Goal: Task Accomplishment & Management: Manage account settings

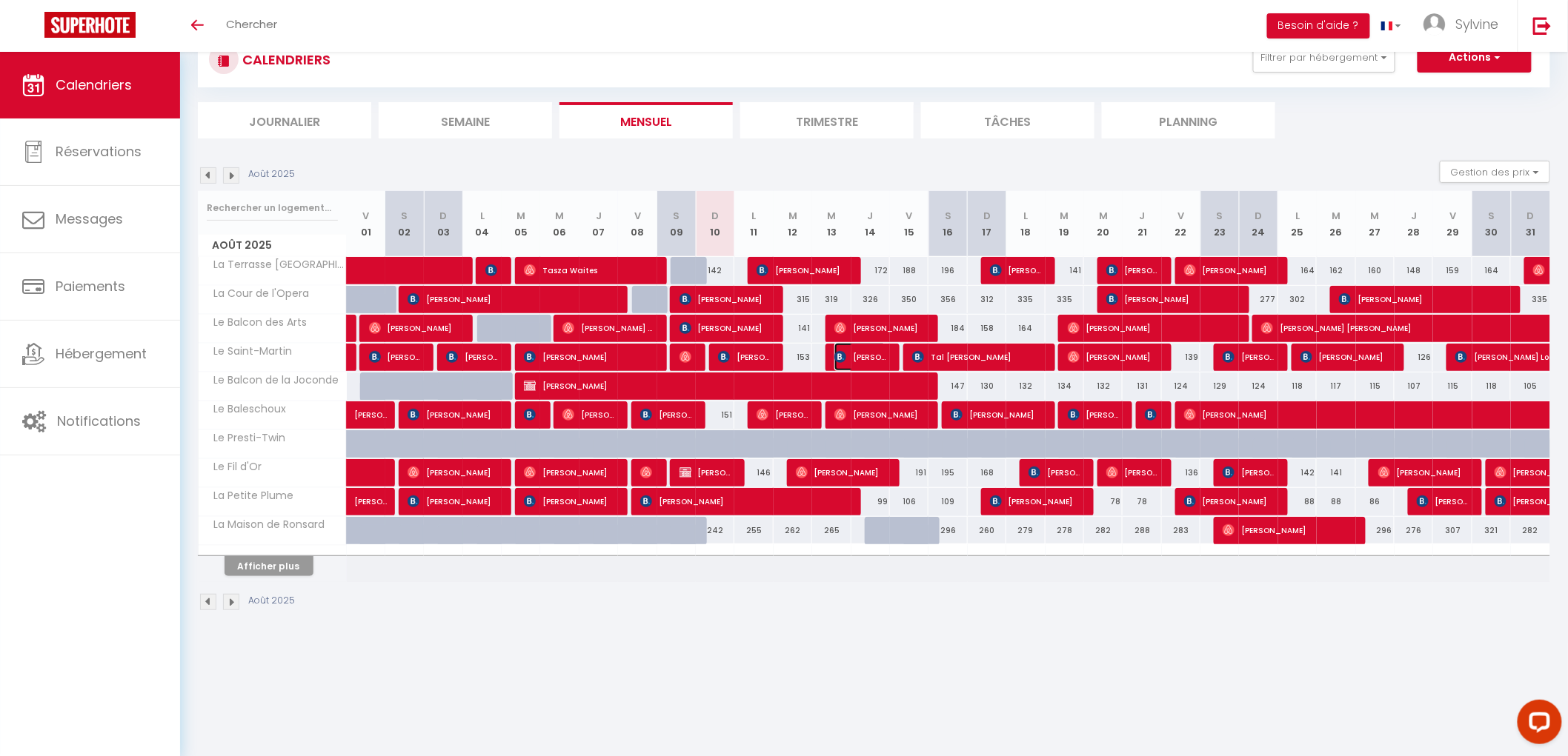
click at [871, 354] on span "[PERSON_NAME]" at bounding box center [859, 357] width 51 height 29
select select "OK"
select select "0"
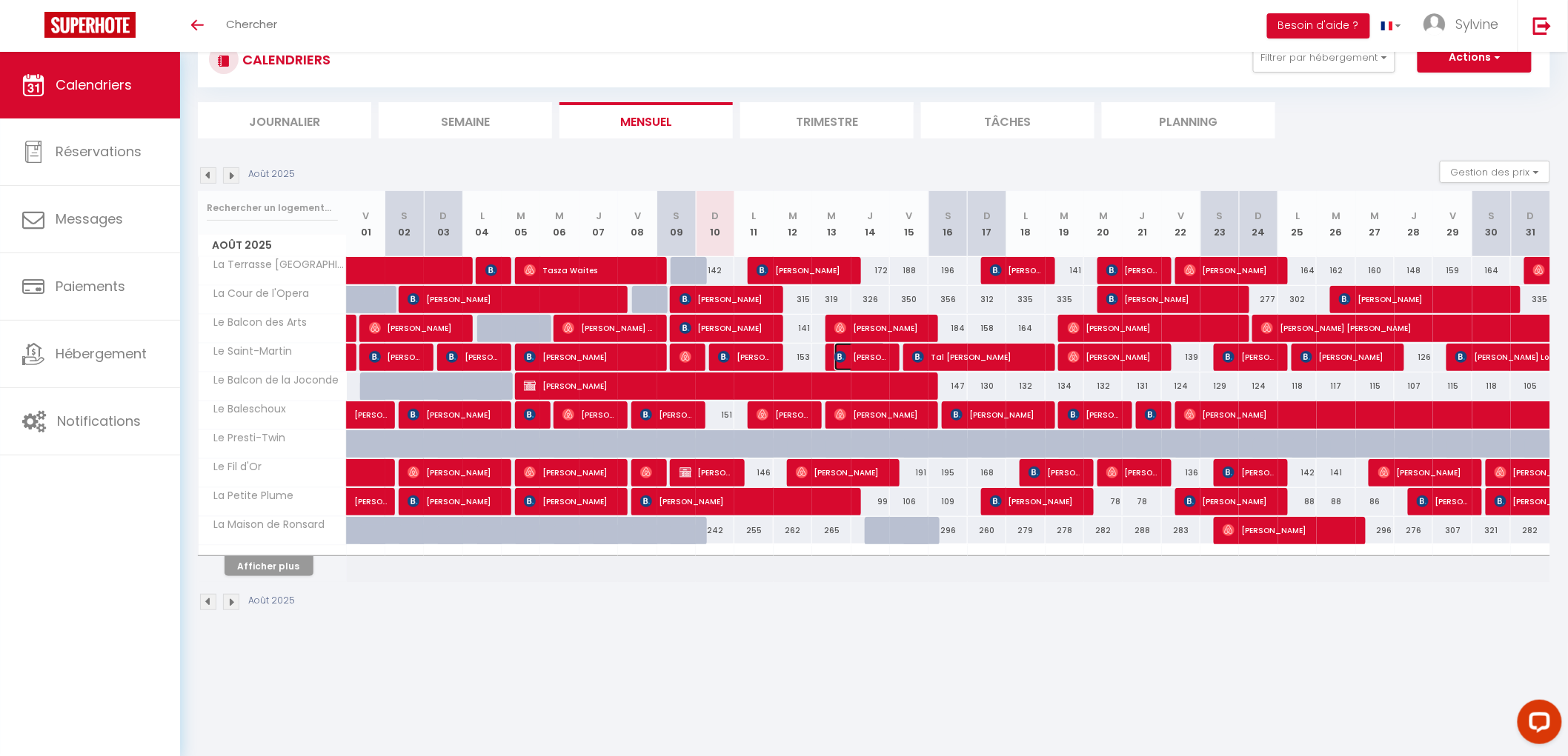
select select "1"
select select
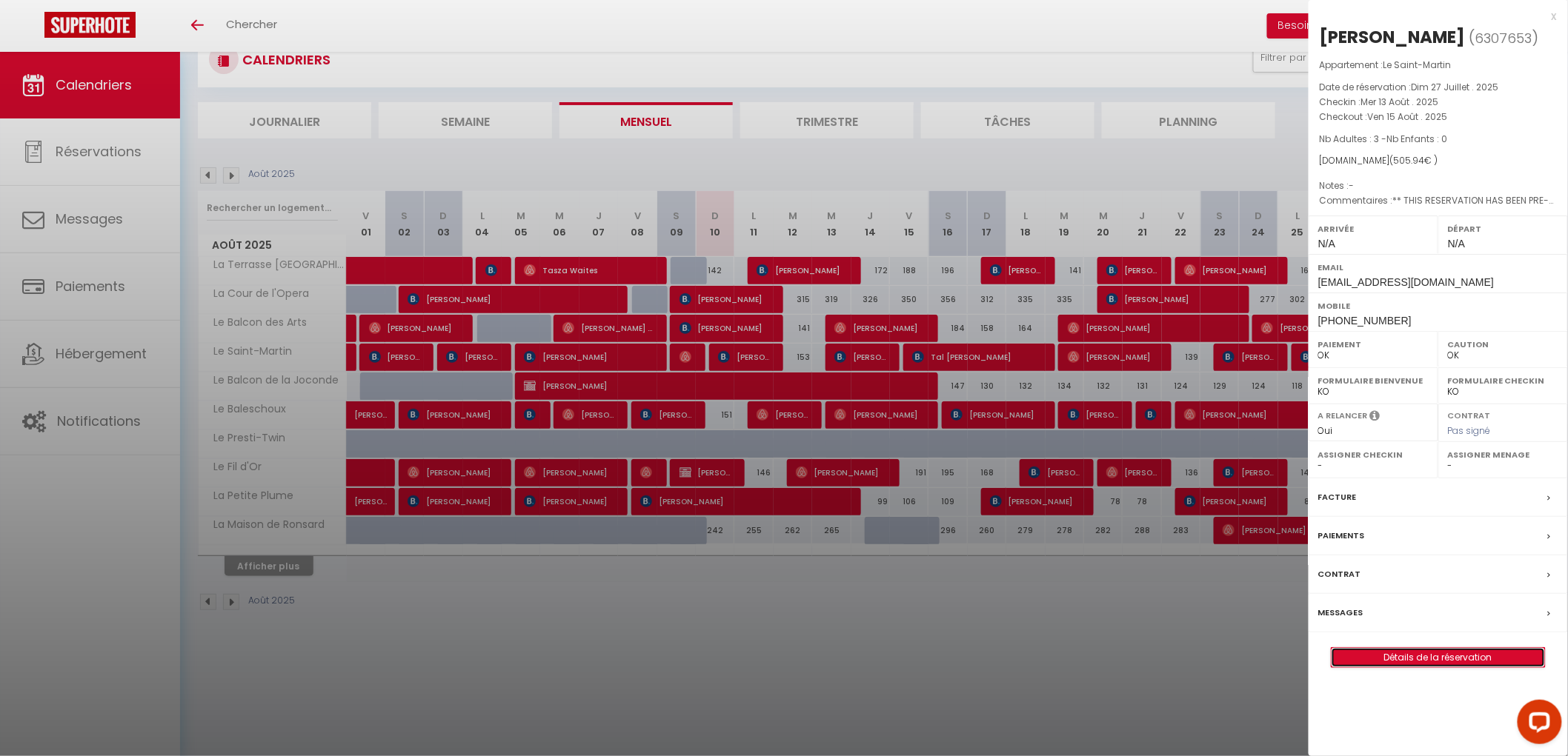
click at [1477, 657] on link "Détails de la réservation" at bounding box center [1437, 657] width 213 height 19
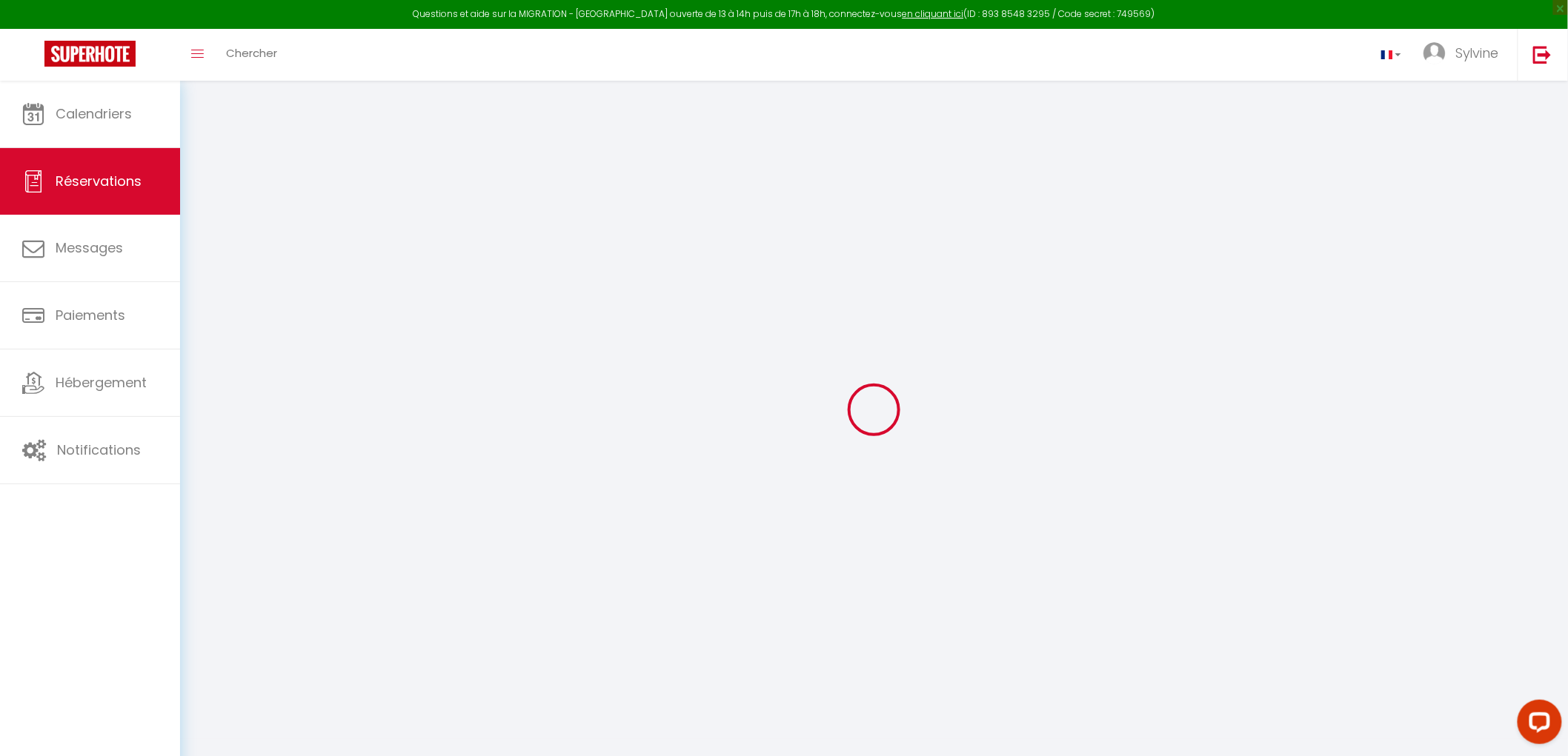
type input "[PERSON_NAME]"
type input "Cooper"
type input "[EMAIL_ADDRESS][DOMAIN_NAME]"
type input "[PHONE_NUMBER]"
type input "[STREET_ADDRESS]"
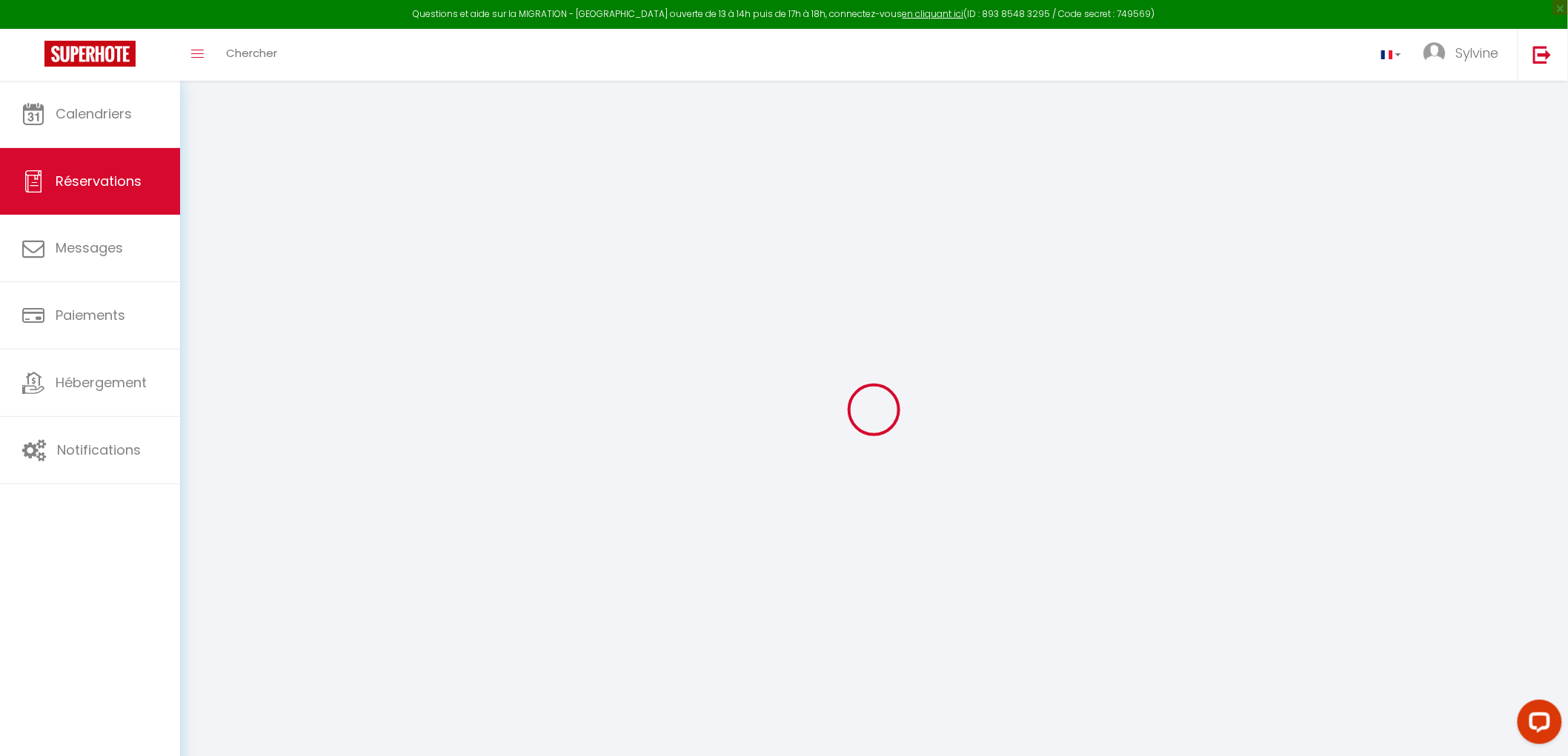
type input "Enfield"
select select "GB"
type input "18"
type input "82.69"
type input "7.08"
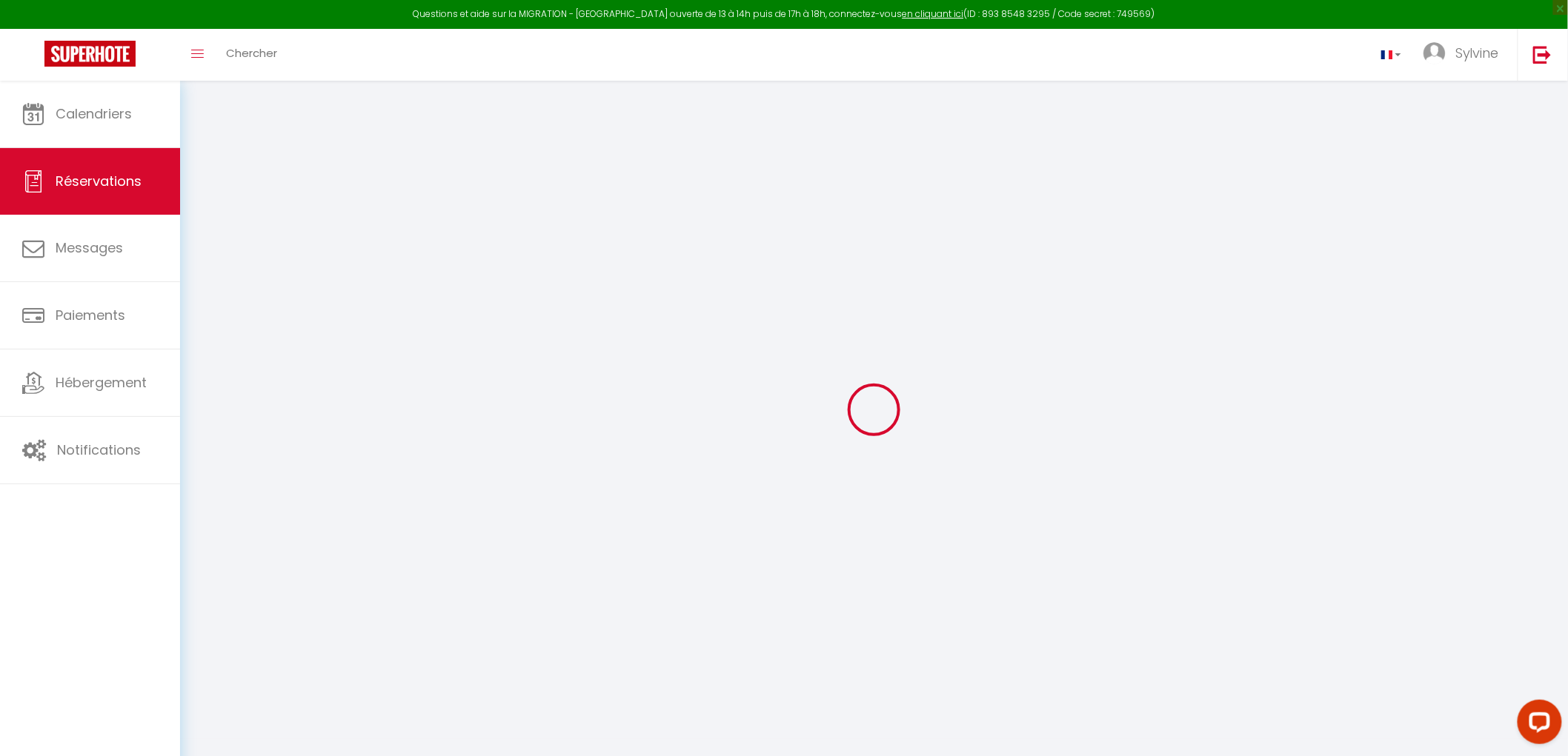
select select "26008"
select select "1"
select select
type input "3"
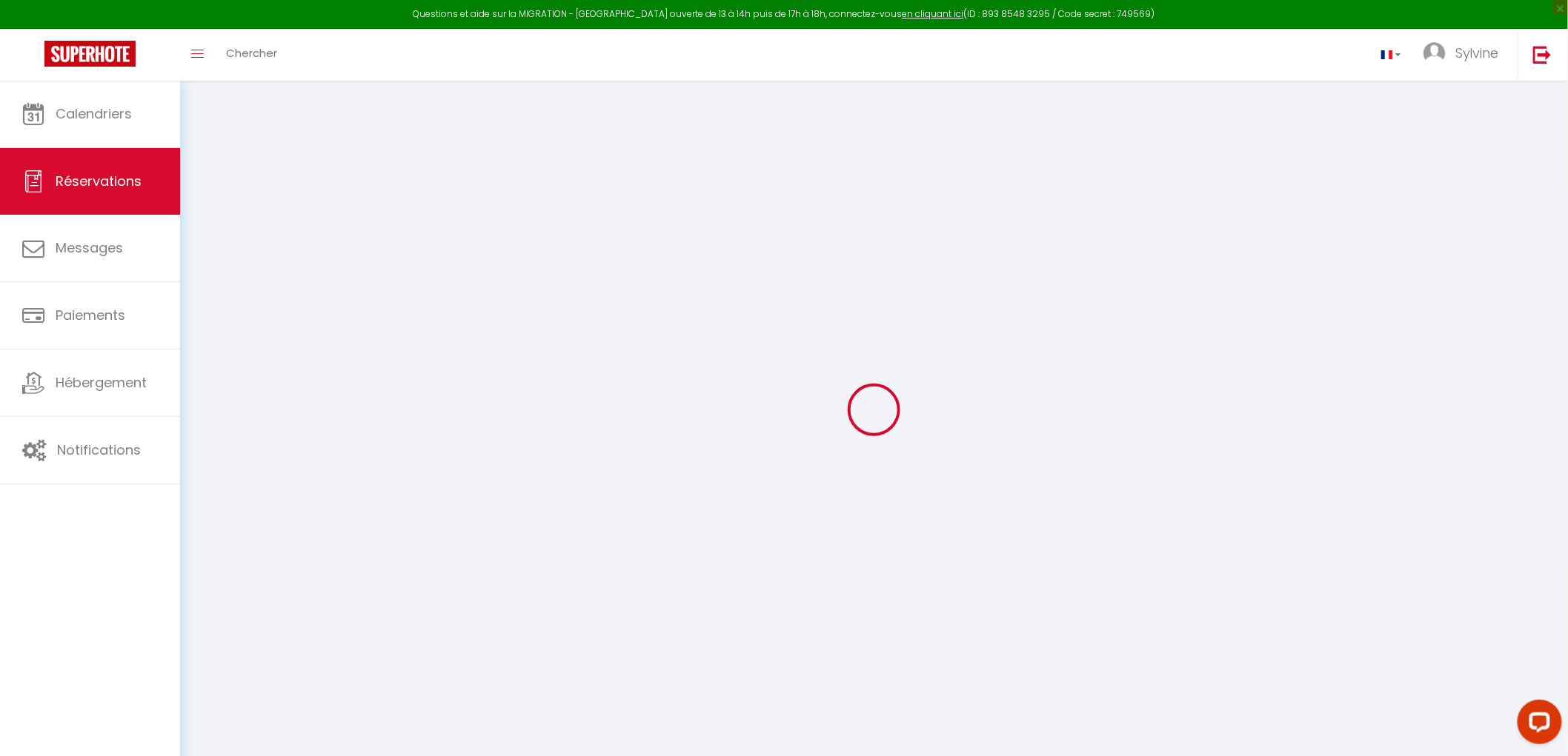
select select "12"
select select "15"
type input "390.42"
checkbox input "false"
select select "2"
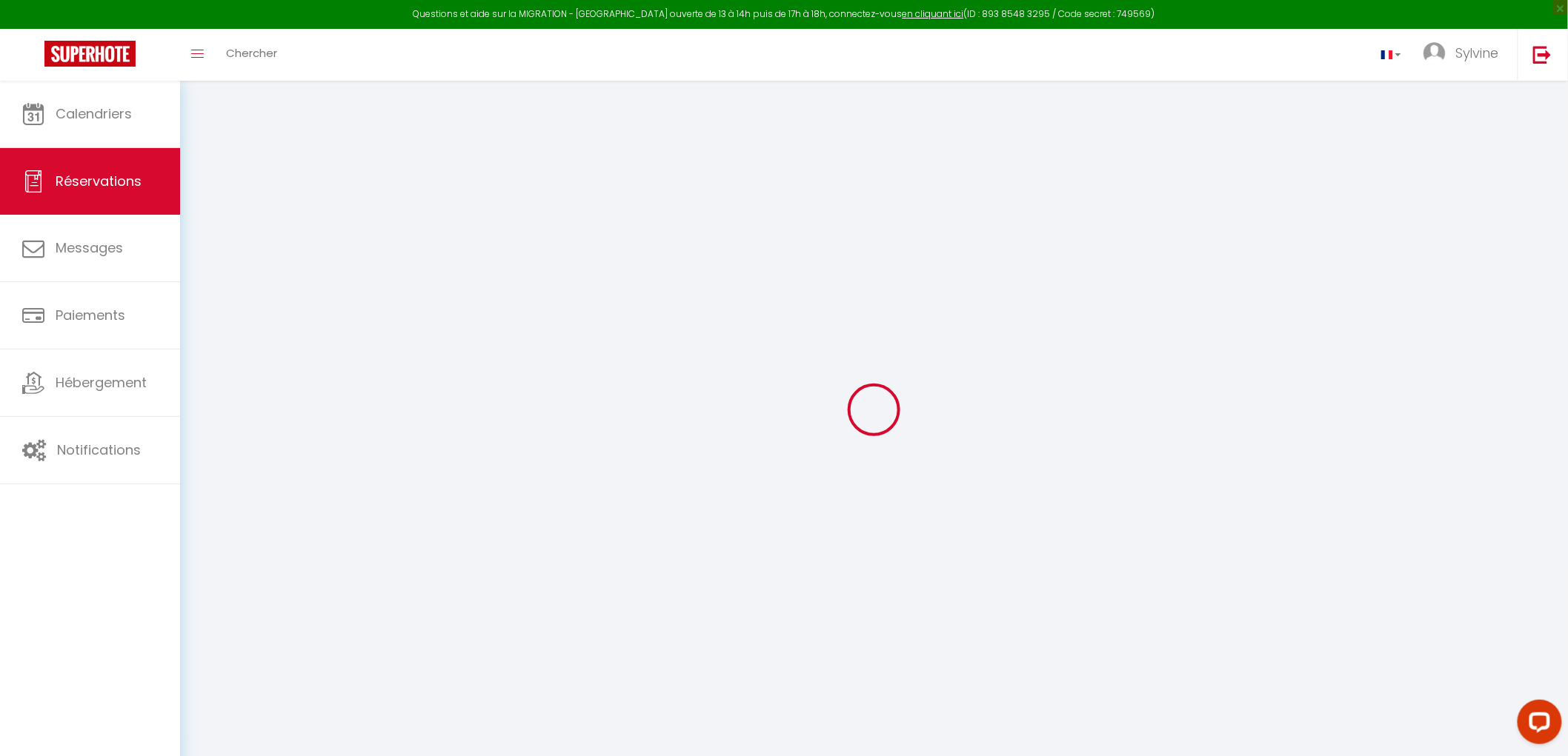
type input "0"
select select
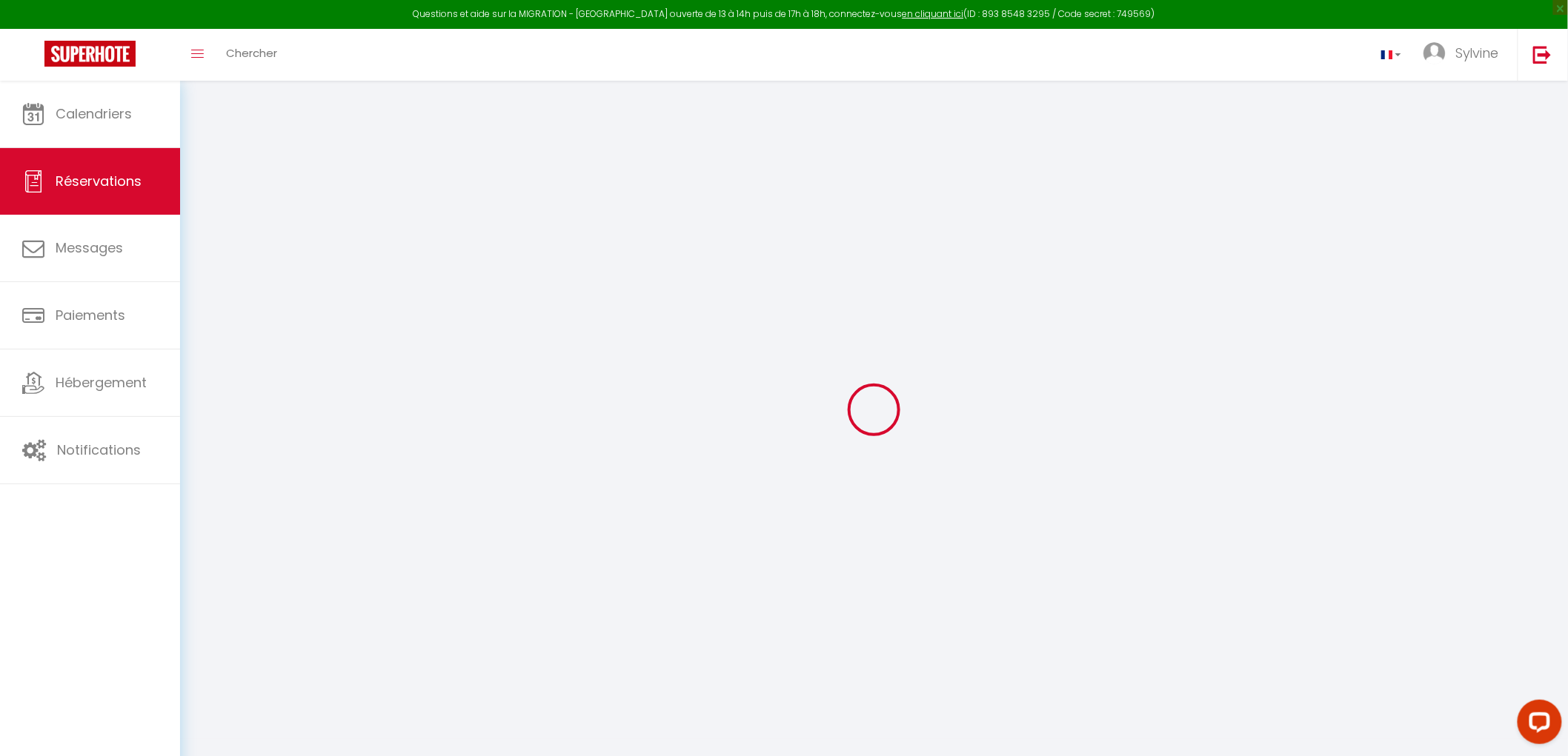
checkbox input "false"
select select
checkbox input "false"
select select
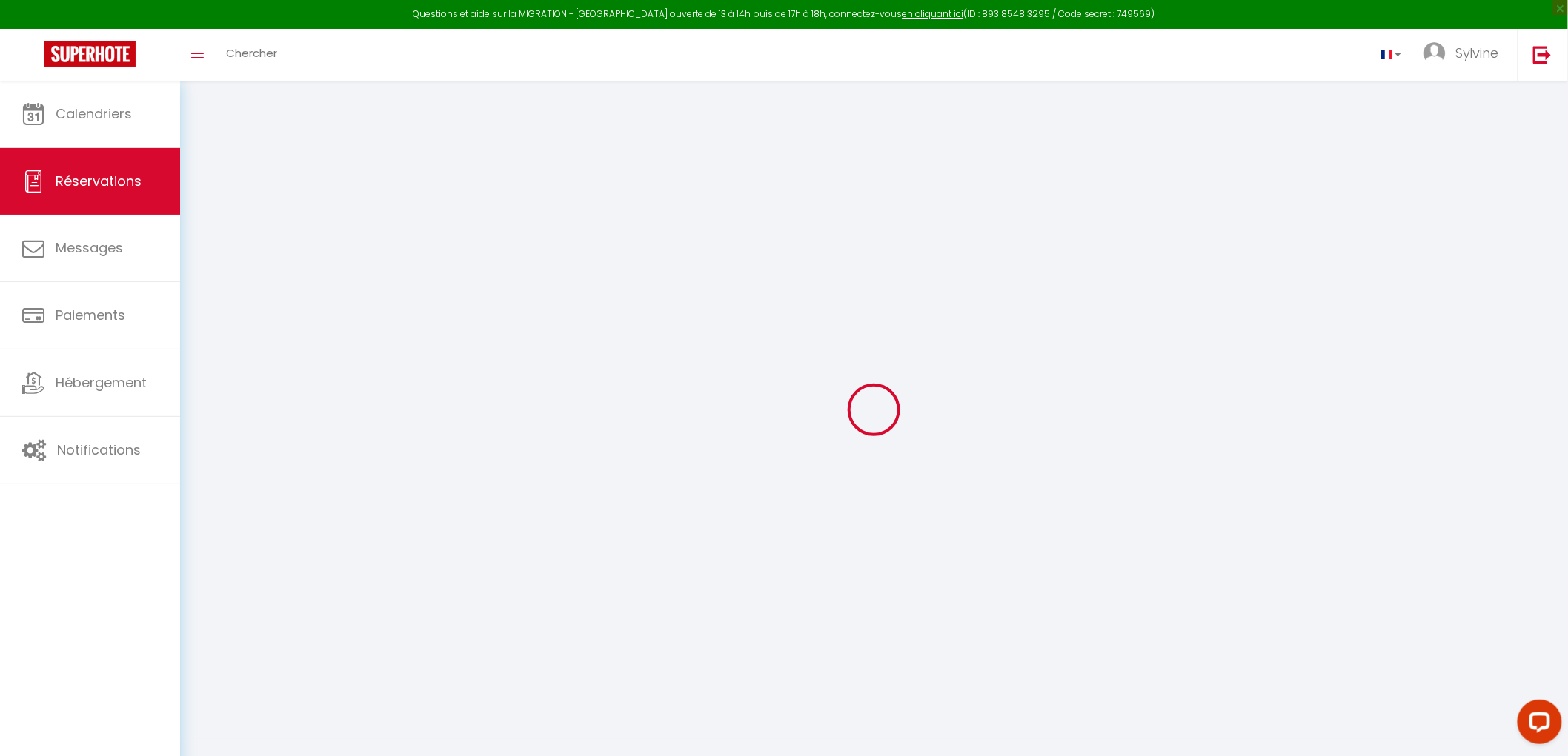
select select
checkbox input "false"
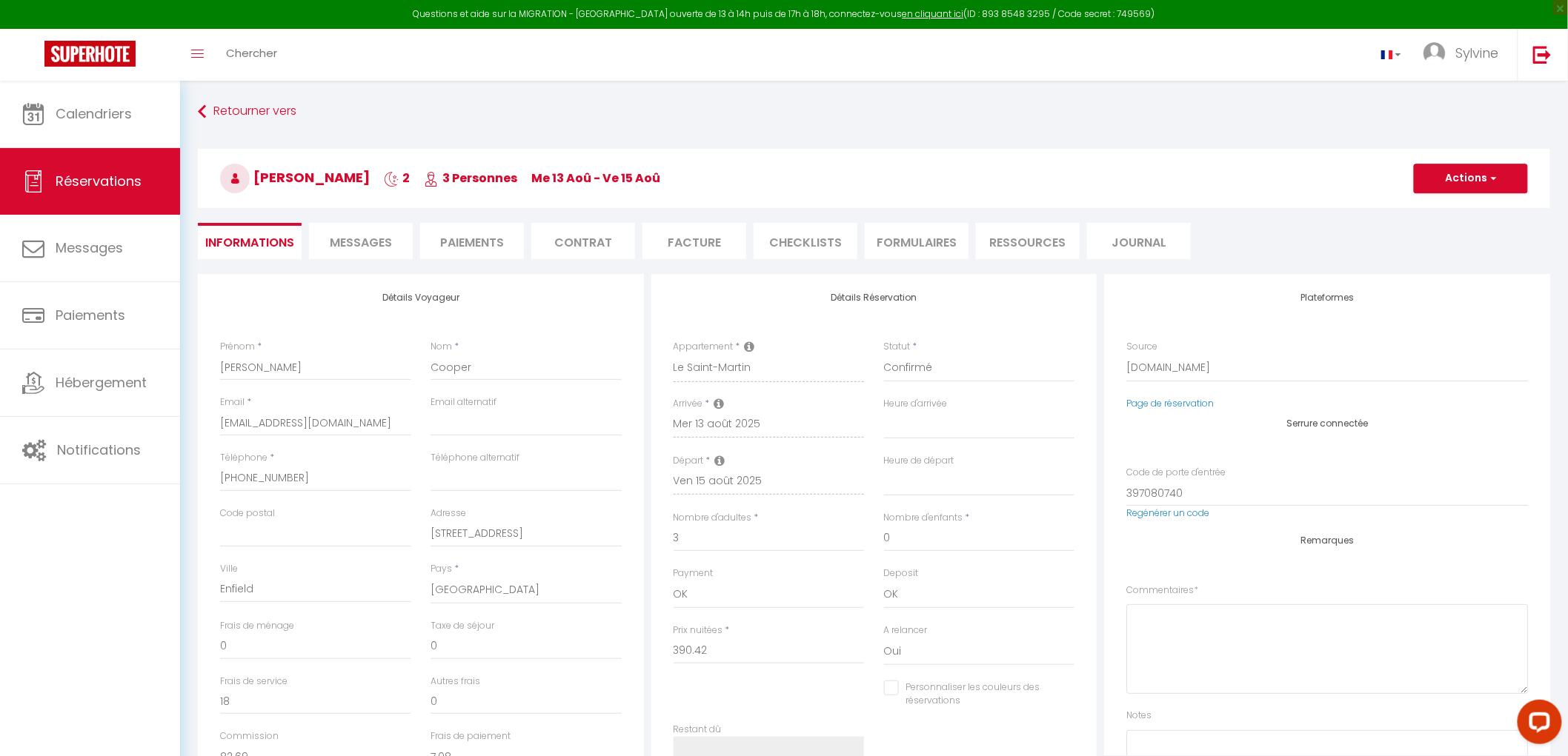
select select
checkbox input "false"
type textarea "** THIS RESERVATION HAS BEEN PRE-PAID ** BOOKING NOTE : Payment charge is EUR 7…"
type input "78"
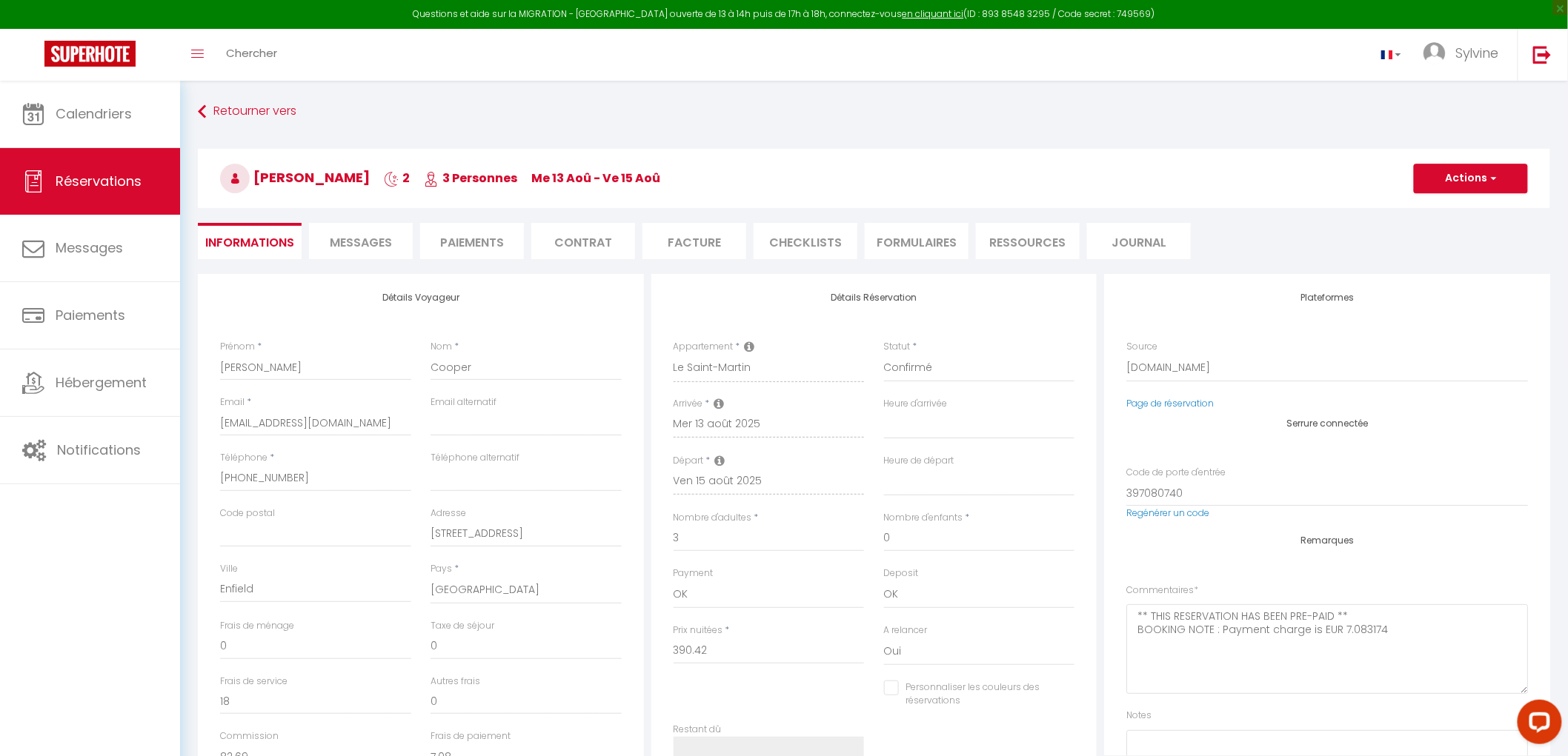
type input "19.52"
select select
checkbox input "false"
select select
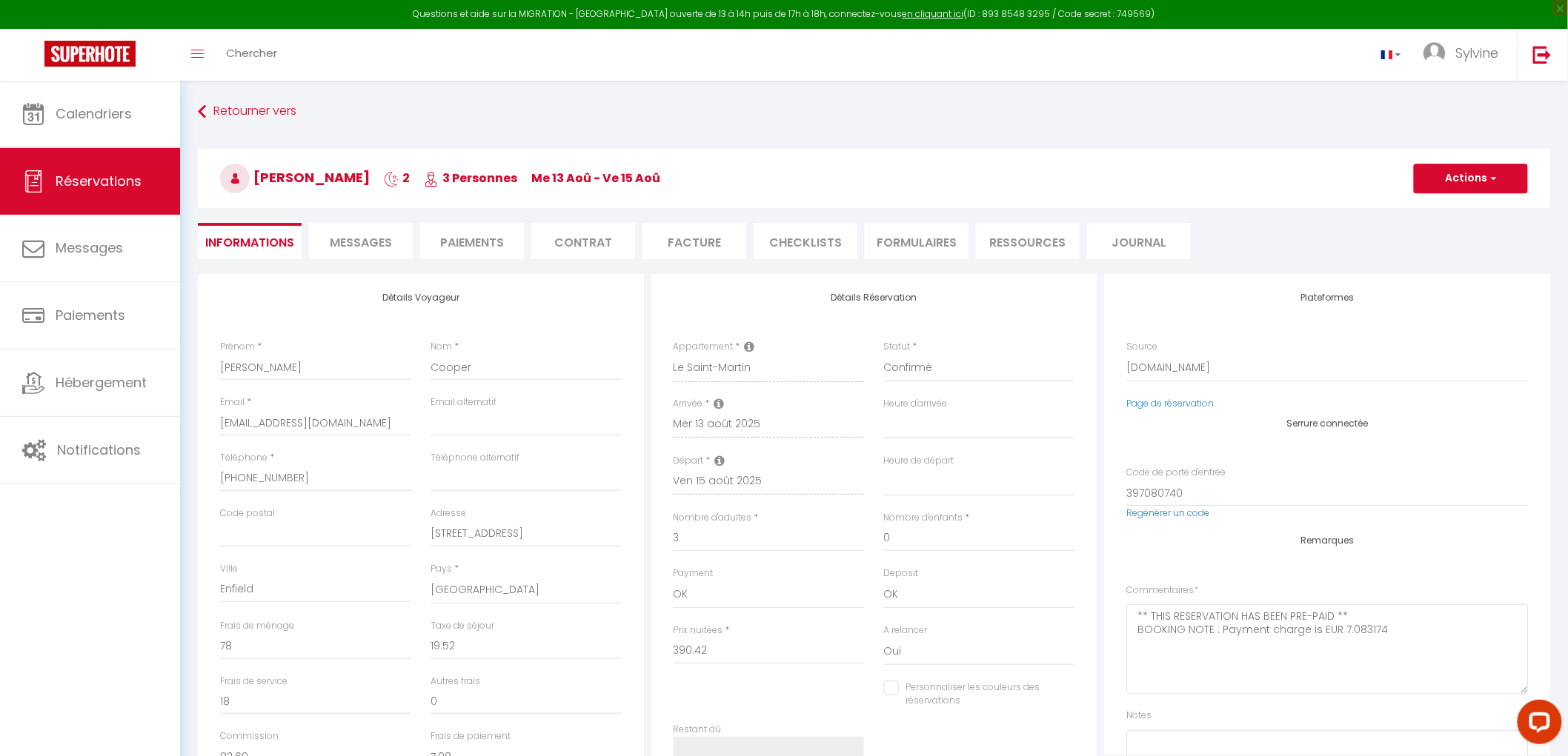
select select
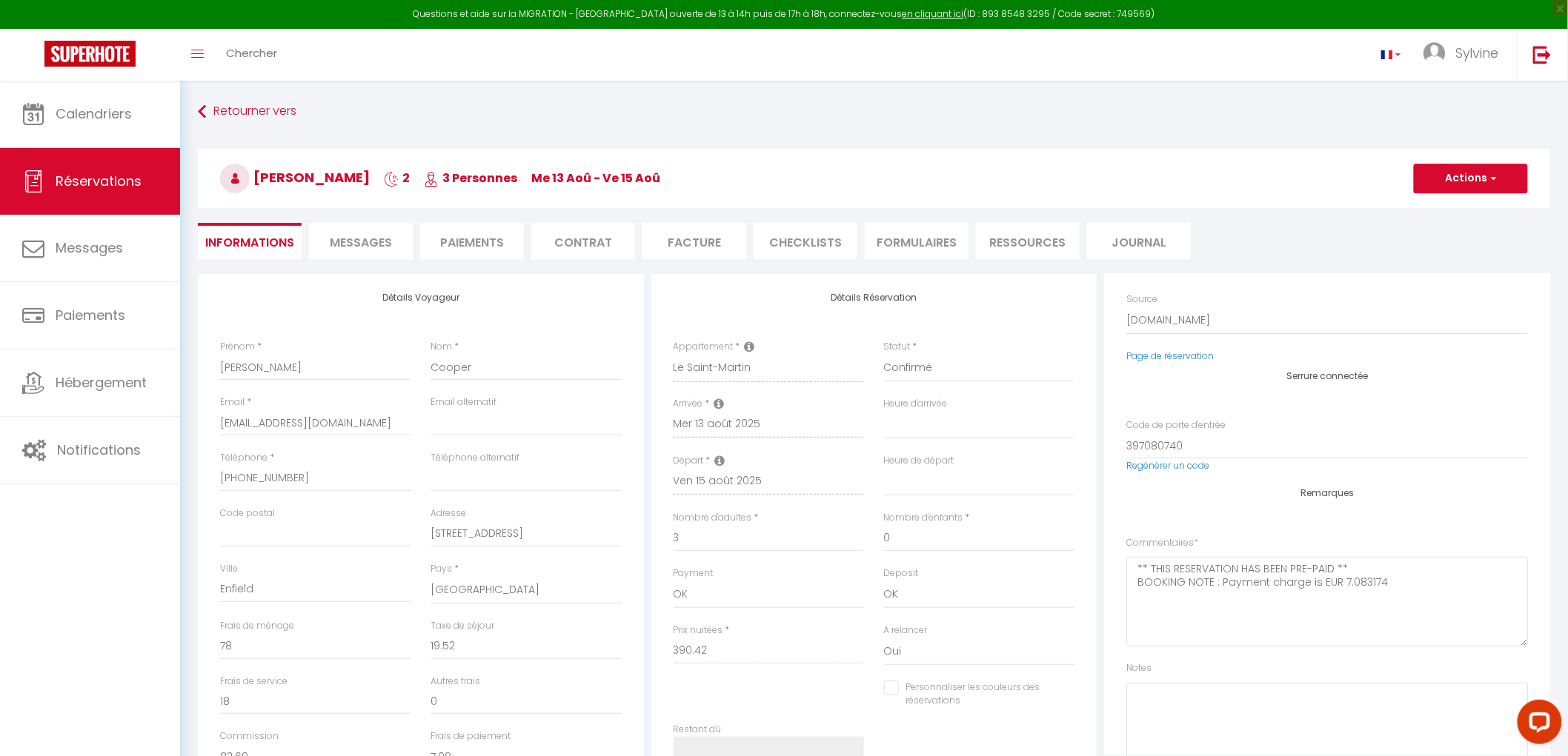
scroll to position [98, 0]
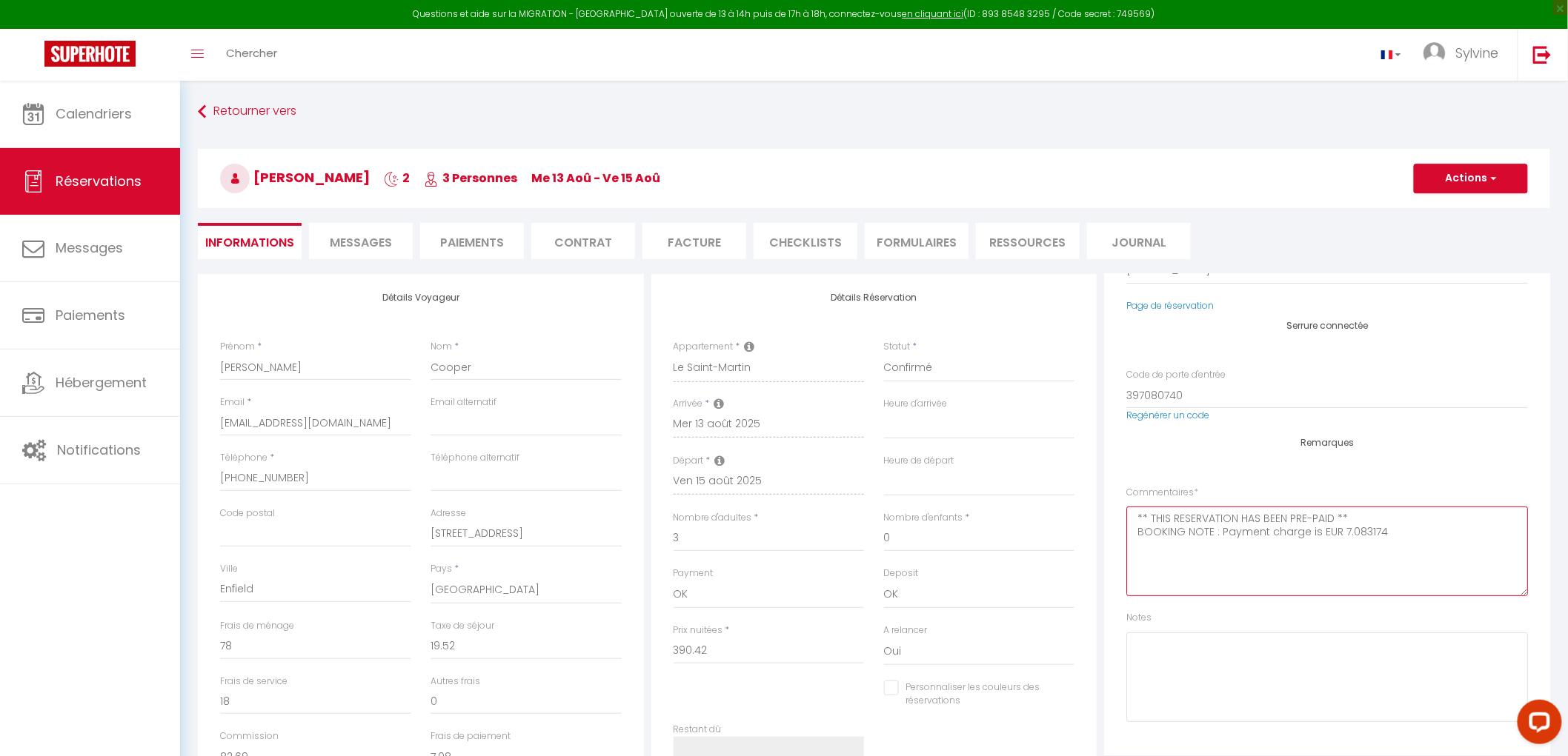
drag, startPoint x: 1421, startPoint y: 541, endPoint x: 1036, endPoint y: 484, distance: 389.2
click at [1036, 484] on div "Détails Voyageur Prénom * [PERSON_NAME] * Cooper Email * [EMAIL_ADDRESS][DOMAIN…" at bounding box center [873, 538] width 1360 height 529
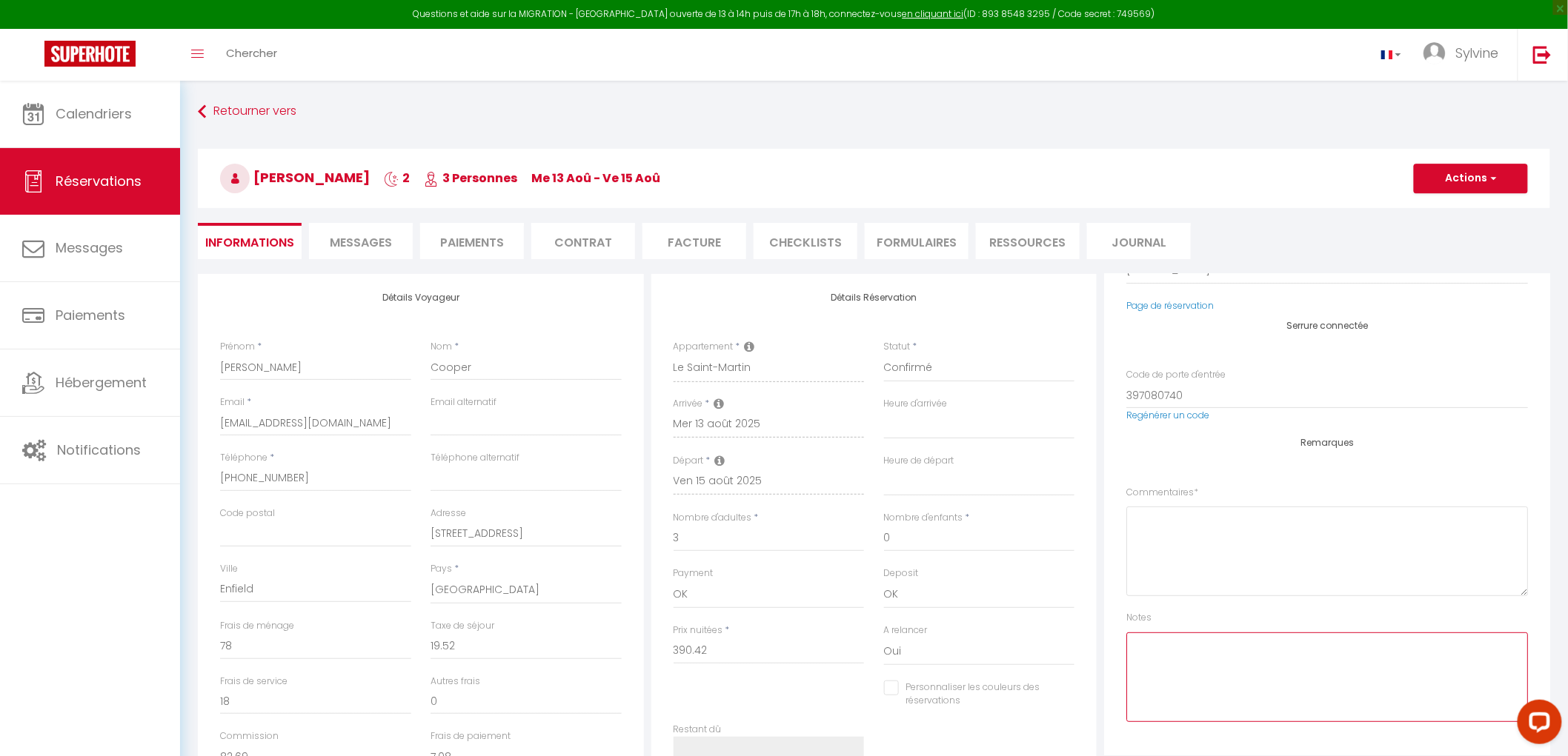
click at [1270, 678] on textarea at bounding box center [1326, 677] width 401 height 89
paste textarea "** THIS RESERVATION HAS BEEN PRE-PAID ** BOOKING NOTE : Payment charge is EUR 7…"
type textarea "** THIS RESERVATION HAS BEEN PRE-PAID ** BOOKING NOTE : Payment charge is EUR 7…"
click at [1192, 514] on textarea at bounding box center [1326, 550] width 401 height 89
paste textarea "itif, savourez des rillettes artisanales de Tours primées (médaille d'or, 200 g…"
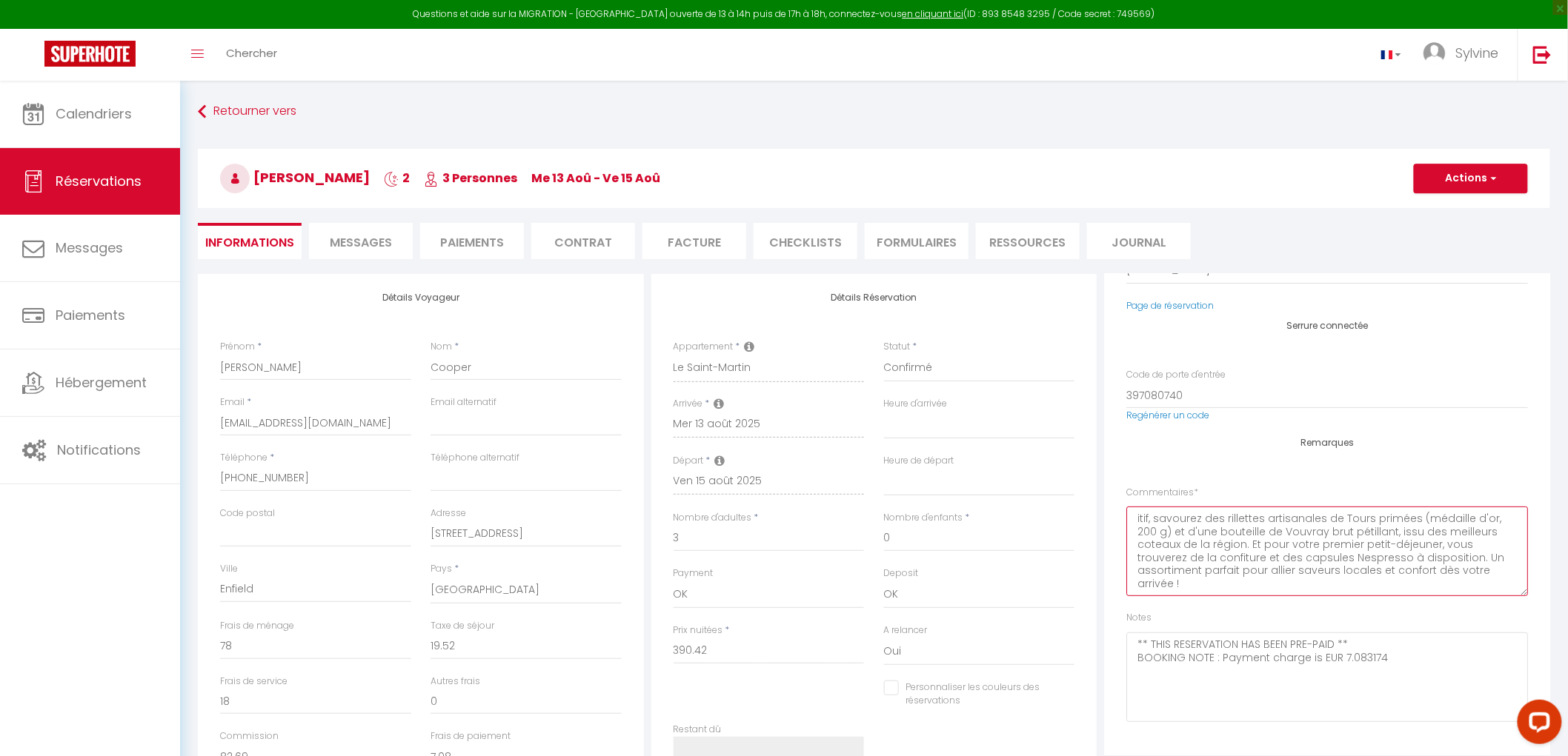
drag, startPoint x: 1324, startPoint y: 527, endPoint x: 1218, endPoint y: 553, distance: 109.1
click at [1218, 553] on textarea "itif, savourez des rillettes artisanales de Tours primées (médaille d'or, 200 g…" at bounding box center [1326, 550] width 401 height 89
drag, startPoint x: 1382, startPoint y: 530, endPoint x: 1423, endPoint y: 558, distance: 49.6
click at [1423, 558] on textarea "itif, savourez des rillettes artisanales de Tours primées (médaille d'or, 200 g…" at bounding box center [1326, 550] width 401 height 89
drag, startPoint x: 1171, startPoint y: 530, endPoint x: 1413, endPoint y: 521, distance: 242.2
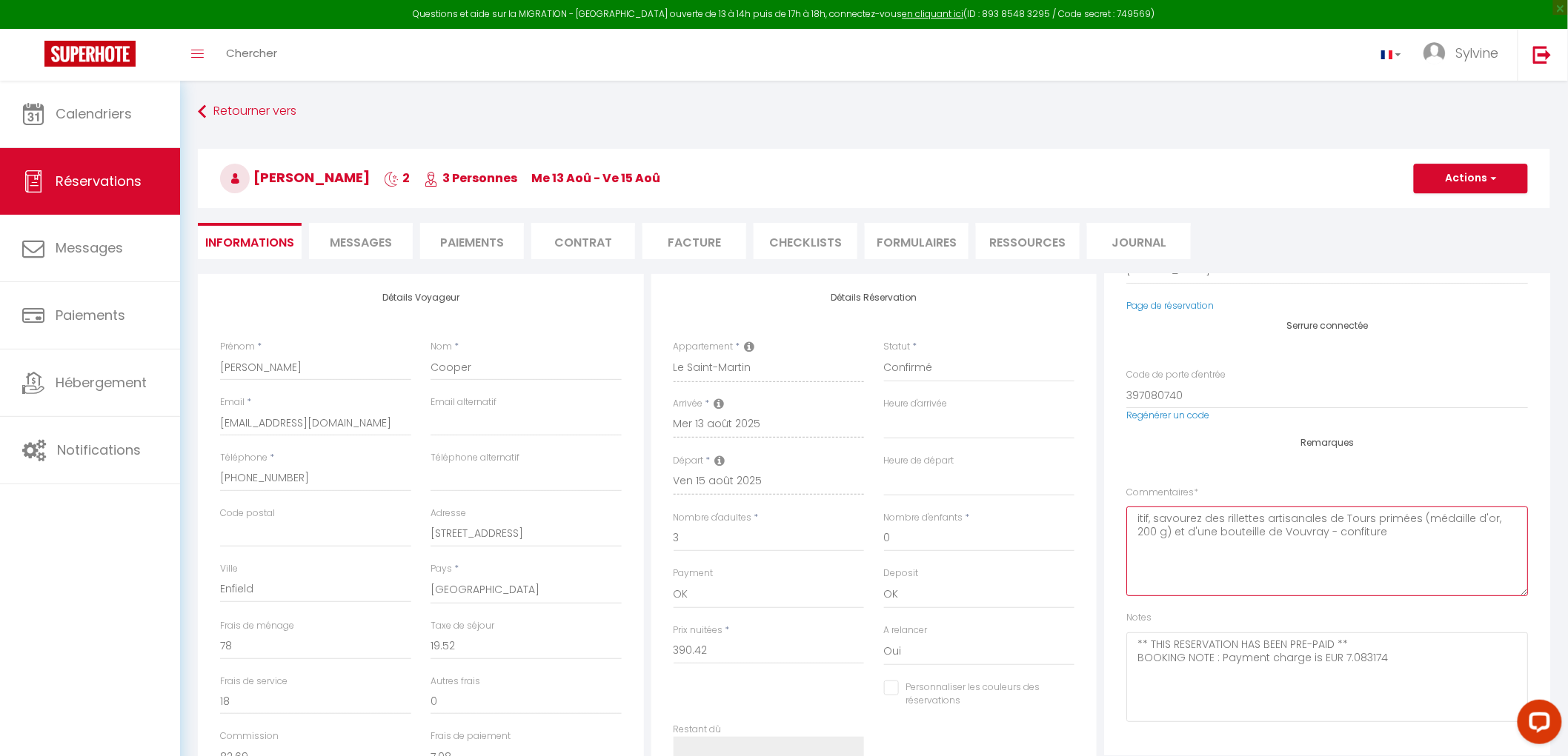
click at [1413, 521] on textarea "itif, savourez des rillettes artisanales de Tours primées (médaille d'or, 200 g…" at bounding box center [1326, 550] width 401 height 89
drag, startPoint x: 1220, startPoint y: 514, endPoint x: 1156, endPoint y: 514, distance: 64.0
click at [1156, 514] on textarea "itif, savourez des rillettes artisanales de Tours primées et d'une bouteille de…" at bounding box center [1326, 550] width 401 height 89
drag, startPoint x: 1194, startPoint y: 517, endPoint x: 1449, endPoint y: 517, distance: 255.0
click at [1449, 517] on textarea "itif, rillettes artisanales de Tours primées et d'une bouteille de Vouvray - co…" at bounding box center [1326, 550] width 401 height 89
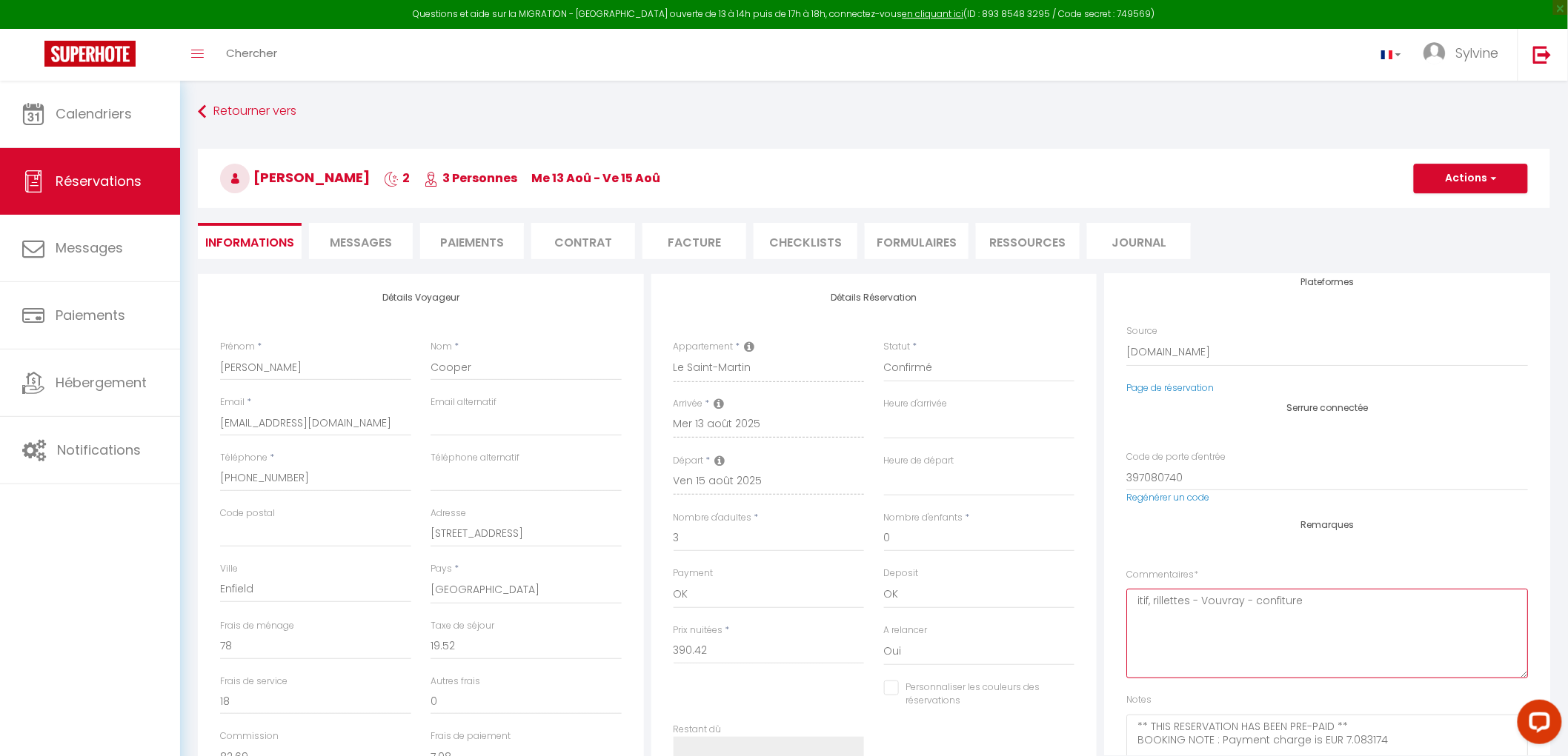
scroll to position [0, 0]
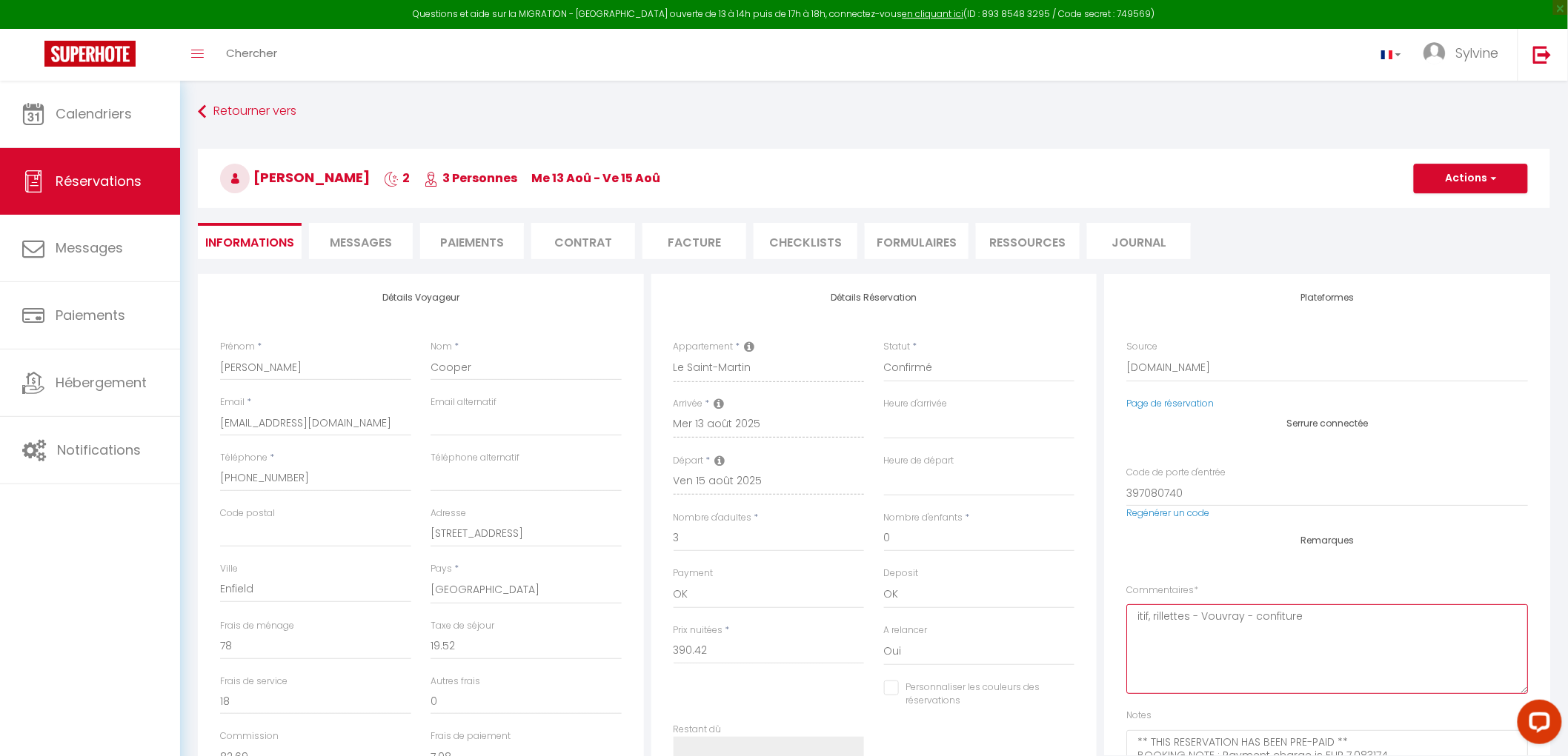
drag, startPoint x: 1154, startPoint y: 615, endPoint x: 1121, endPoint y: 608, distance: 33.7
click at [1121, 608] on div "Plateformes Source Direct [DOMAIN_NAME] [DOMAIN_NAME] Chalet montagne Expedia G…" at bounding box center [1327, 514] width 446 height 481
click at [1193, 631] on textarea "assortiment bienvenue rillettes - Vouvray - confiture" at bounding box center [1326, 648] width 401 height 89
drag, startPoint x: 1231, startPoint y: 627, endPoint x: 1233, endPoint y: 653, distance: 26.1
click at [1231, 642] on textarea "assortiment bienvenue rillettes, vouvray - confiture" at bounding box center [1326, 648] width 401 height 89
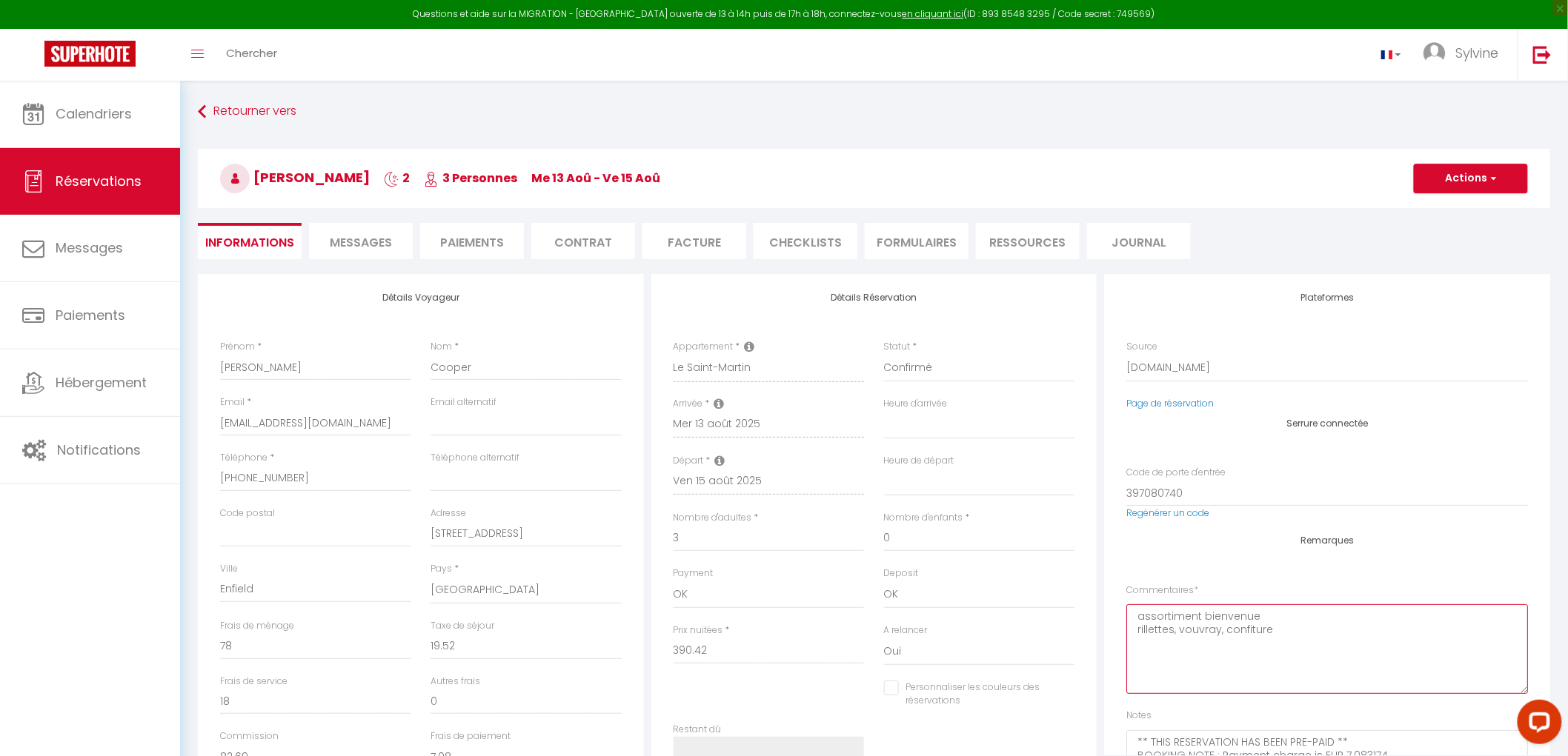
click at [1226, 627] on textarea "assortiment bienvenue rillettes, vouvray, confiture" at bounding box center [1326, 648] width 401 height 89
click at [1180, 632] on textarea "assortiment bienvenue rillettes, vouvray, grosse confiture" at bounding box center [1326, 648] width 401 height 89
drag, startPoint x: 1236, startPoint y: 632, endPoint x: 1249, endPoint y: 662, distance: 32.7
click at [1238, 638] on textarea "assortiment bienvenue rillettes, crostini si ya, vouvray, grosse confiture" at bounding box center [1326, 648] width 401 height 89
type textarea "assortiment bienvenue rillettes, crostini si y'a, vouvray, grosse confiture"
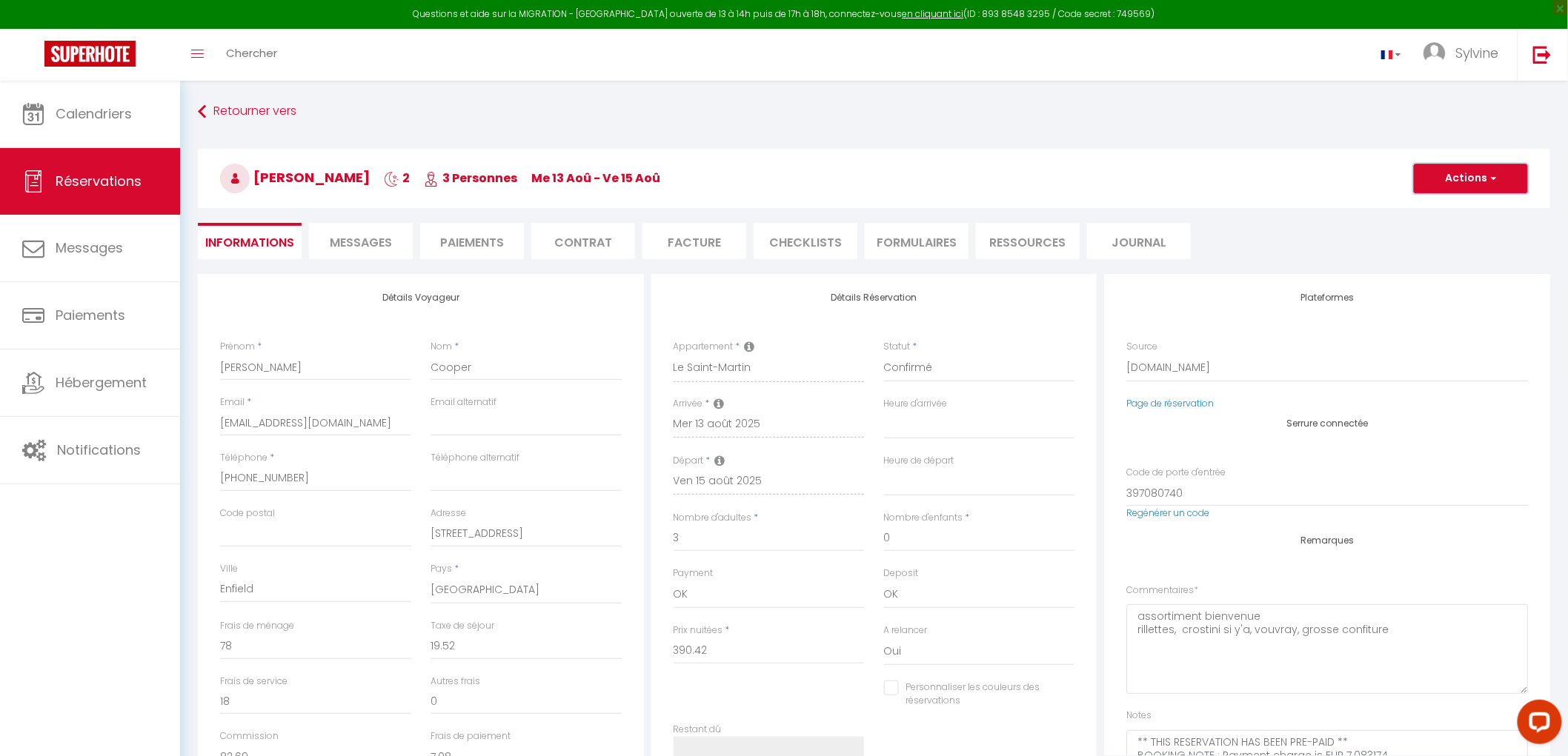
click at [1497, 183] on button "Actions" at bounding box center [1471, 179] width 114 height 30
click at [1473, 210] on link "Enregistrer" at bounding box center [1455, 210] width 117 height 19
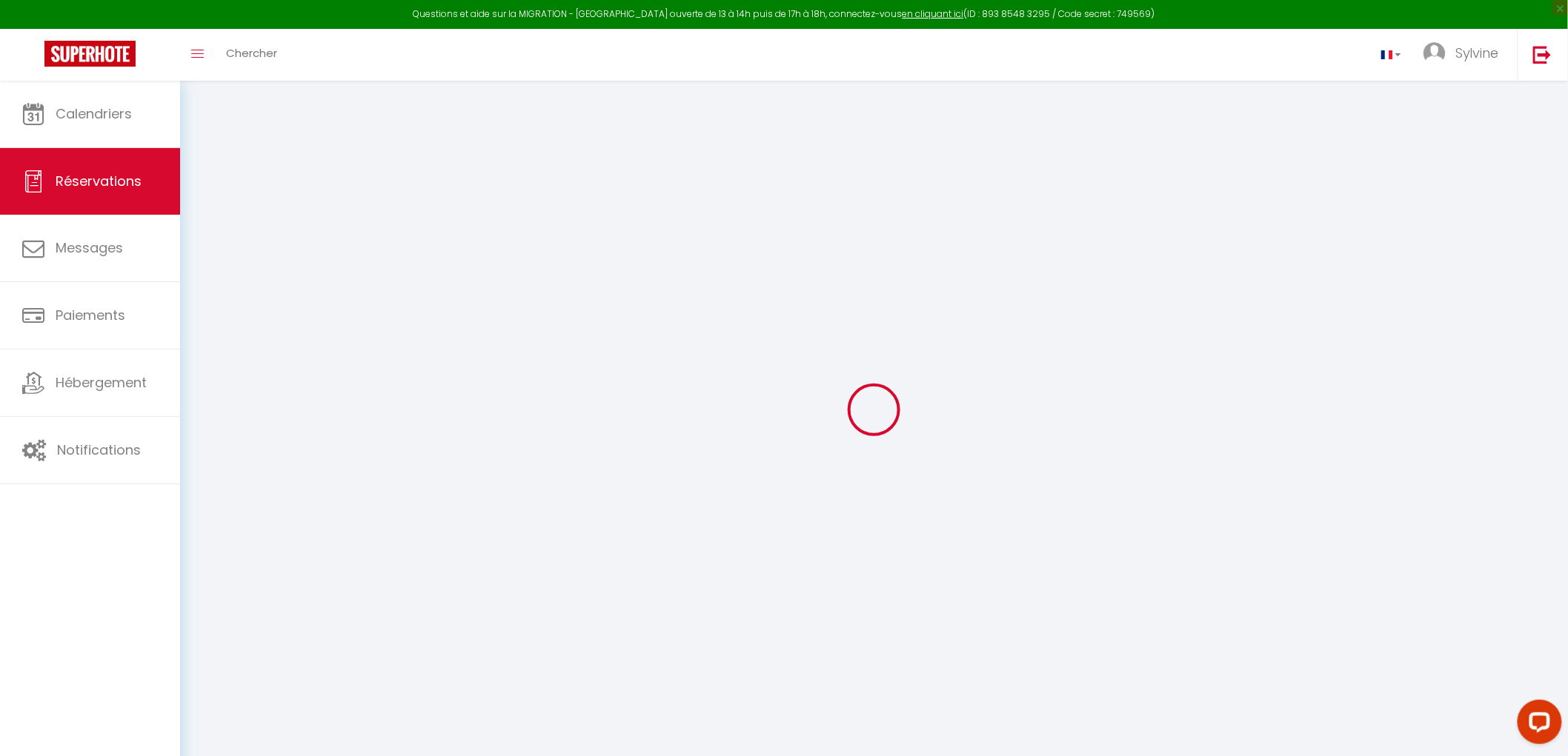
select select "not_cancelled"
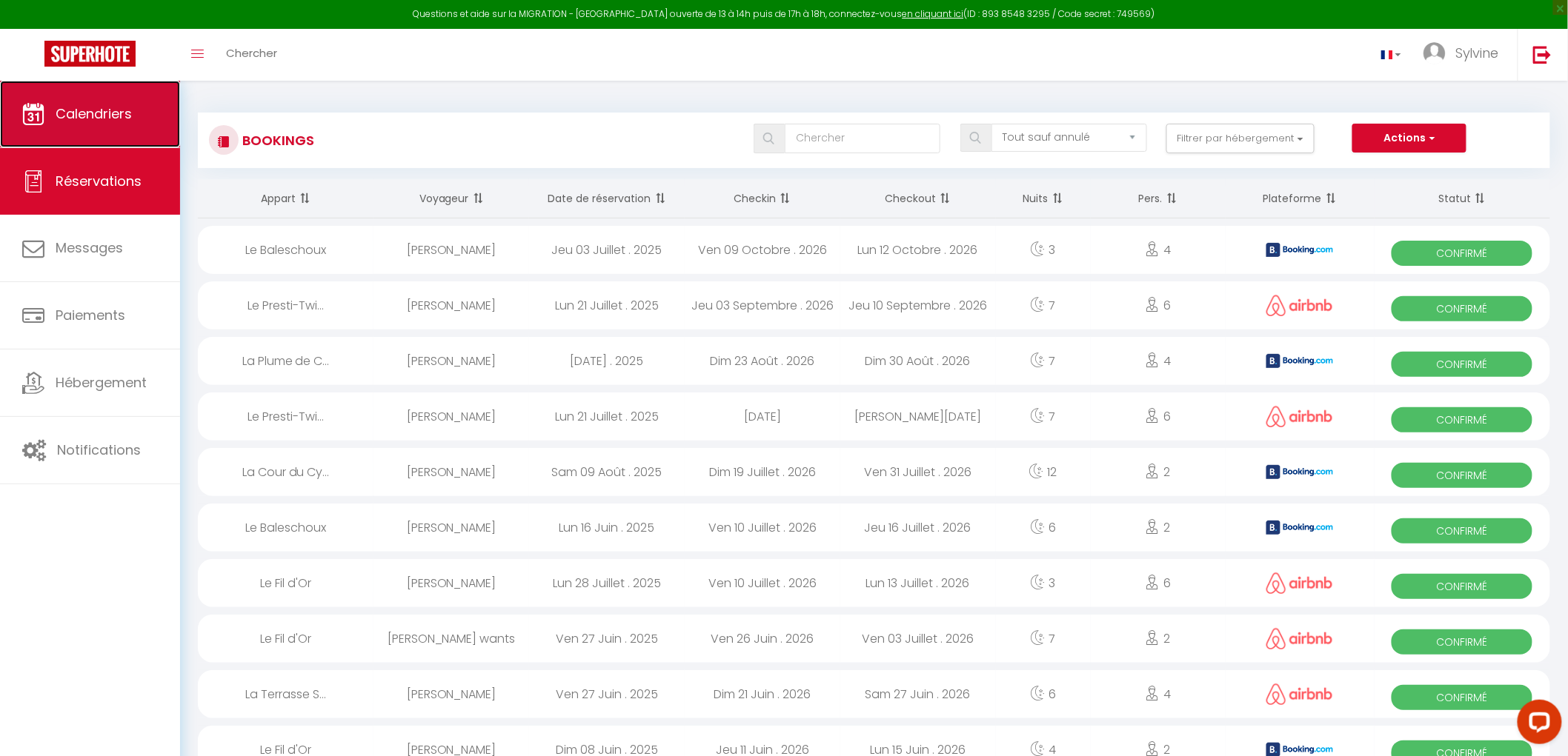
click at [101, 124] on link "Calendriers" at bounding box center [89, 114] width 180 height 66
